Goal: Task Accomplishment & Management: Complete application form

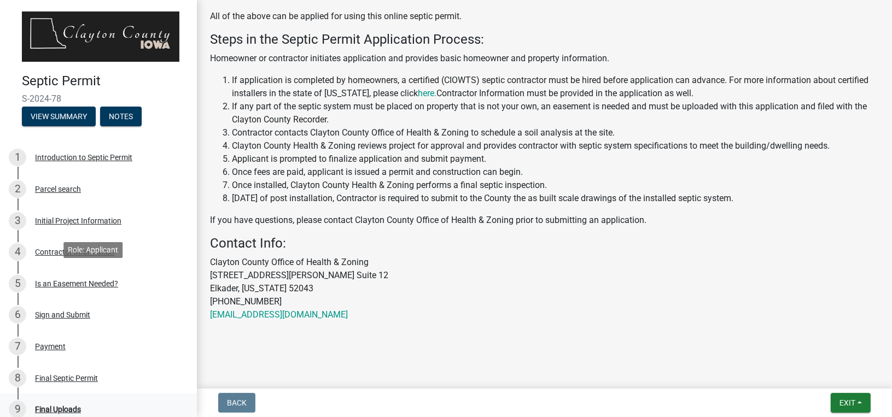
scroll to position [137, 0]
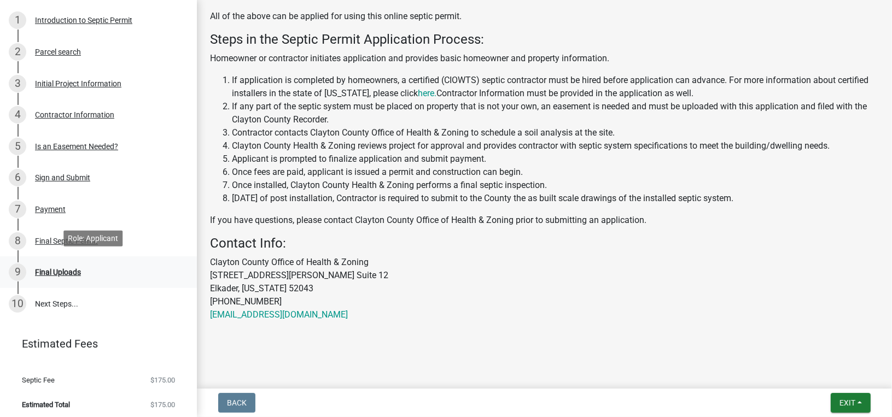
click at [69, 270] on div "Final Uploads" at bounding box center [58, 273] width 46 height 8
click at [58, 269] on div "Final Uploads" at bounding box center [58, 273] width 46 height 8
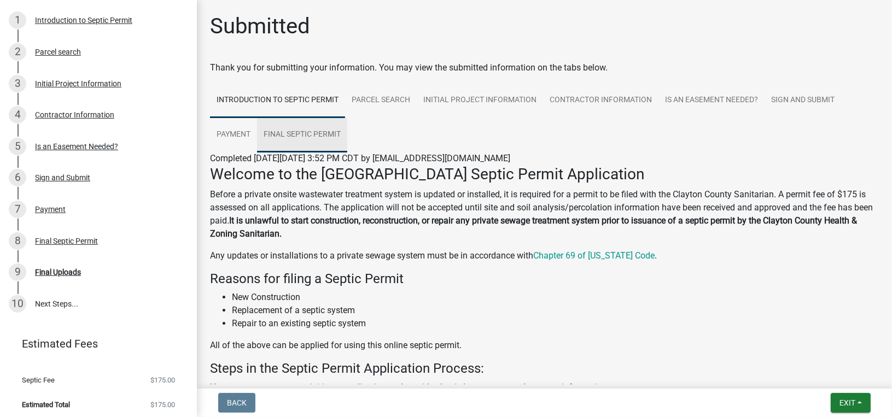
click at [293, 130] on link "Final Septic Permit" at bounding box center [302, 135] width 90 height 35
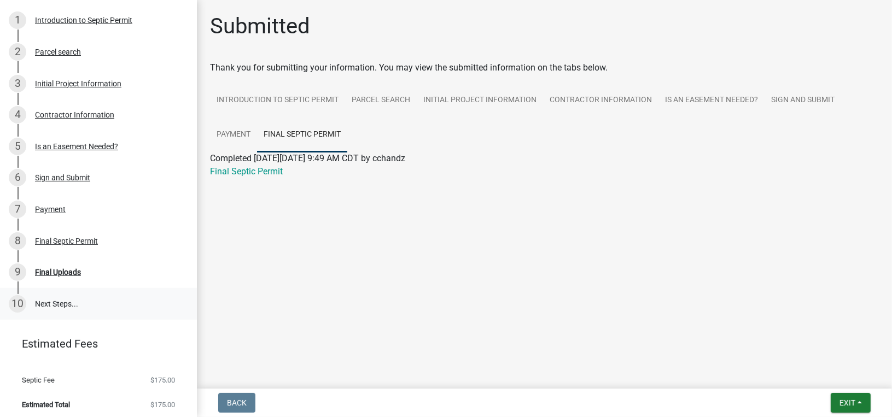
click at [56, 298] on link "10 Next Steps..." at bounding box center [98, 304] width 197 height 32
click at [62, 241] on div "Final Septic Permit" at bounding box center [66, 241] width 63 height 8
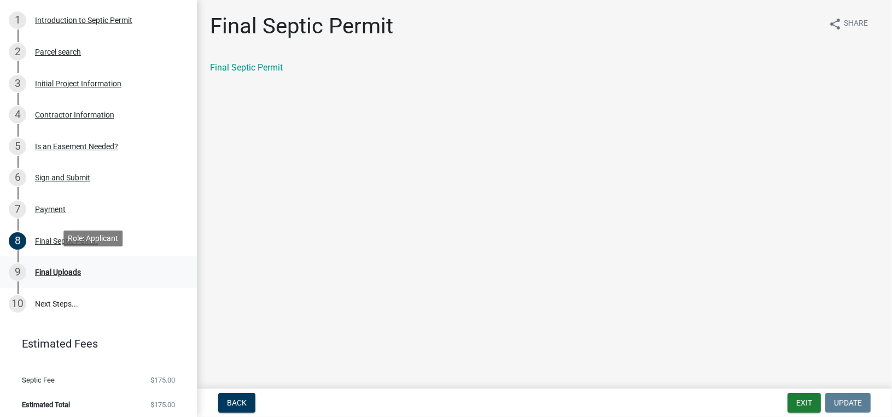
click at [56, 270] on div "Final Uploads" at bounding box center [58, 273] width 46 height 8
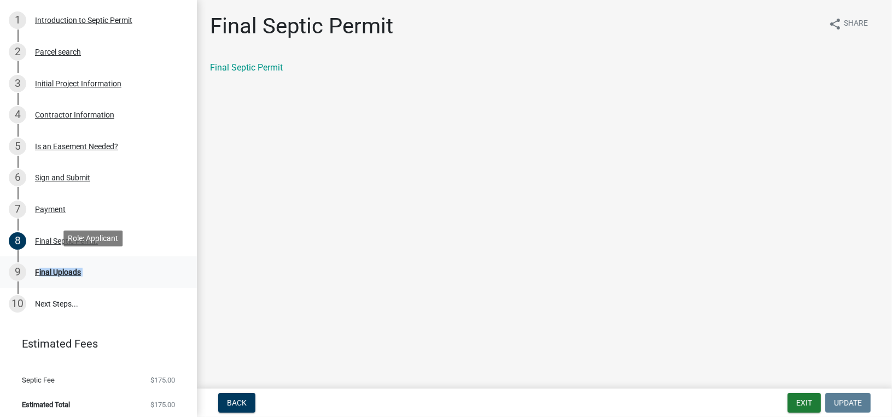
click at [56, 270] on div "Final Uploads" at bounding box center [58, 273] width 46 height 8
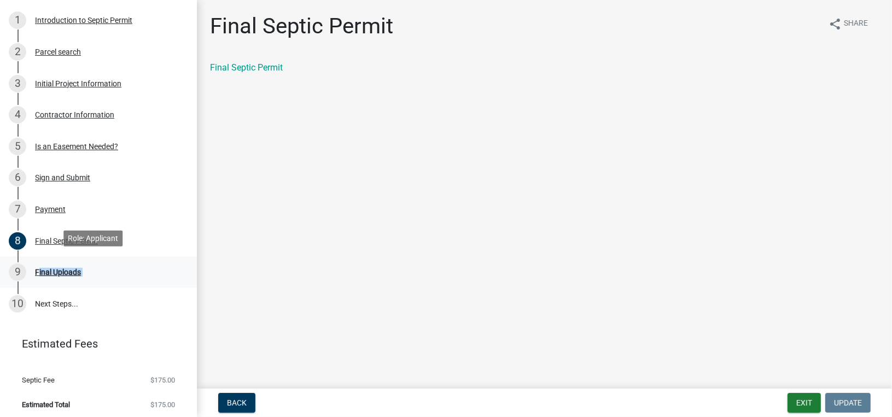
click at [56, 270] on div "Final Uploads" at bounding box center [58, 273] width 46 height 8
